Goal: Find specific page/section: Find specific page/section

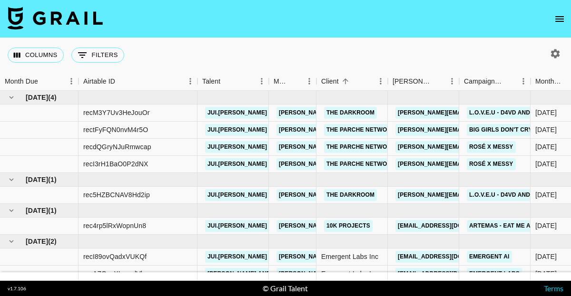
click at [563, 24] on button "open drawer" at bounding box center [559, 19] width 19 height 19
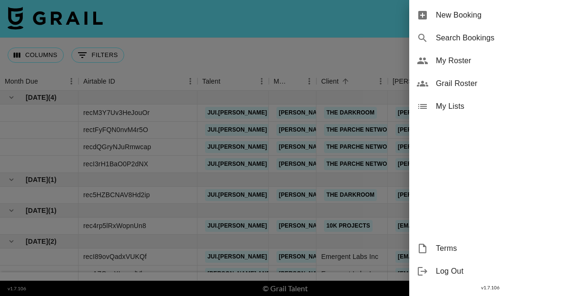
click at [463, 59] on span "My Roster" at bounding box center [499, 60] width 127 height 11
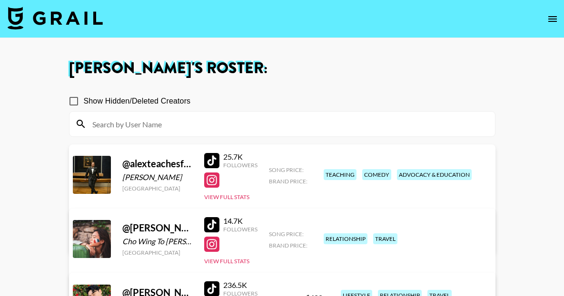
click at [563, 15] on nav at bounding box center [282, 19] width 564 height 38
click at [556, 15] on icon "open drawer" at bounding box center [551, 18] width 11 height 11
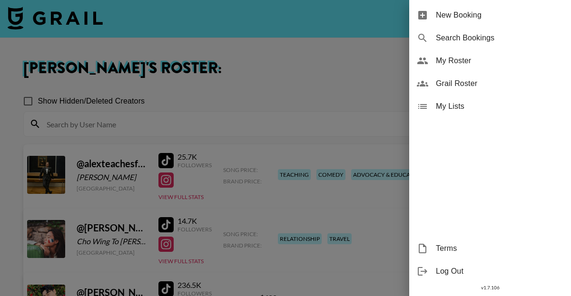
click at [481, 84] on span "Grail Roster" at bounding box center [499, 83] width 127 height 11
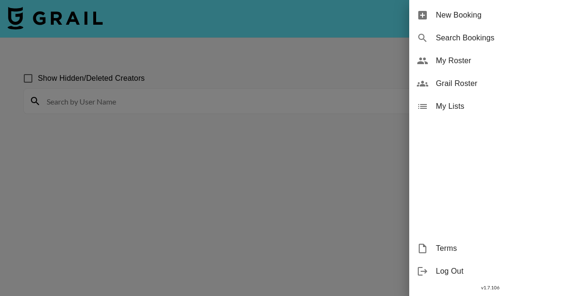
click at [268, 156] on div at bounding box center [285, 148] width 571 height 296
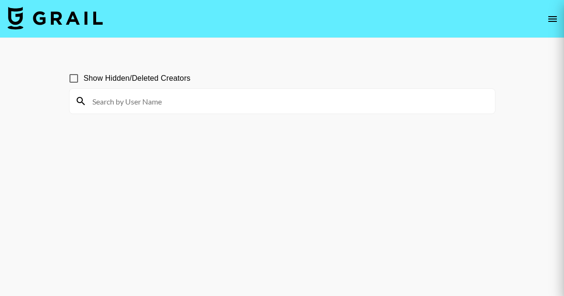
click at [275, 114] on div at bounding box center [282, 148] width 564 height 296
click at [271, 106] on div at bounding box center [282, 148] width 564 height 296
click at [304, 101] on div at bounding box center [282, 148] width 564 height 296
click at [547, 15] on div at bounding box center [282, 148] width 564 height 296
click at [549, 20] on div at bounding box center [282, 148] width 564 height 296
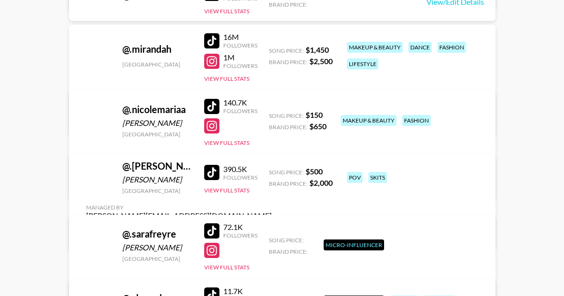
scroll to position [3125, 0]
